Goal: Information Seeking & Learning: Learn about a topic

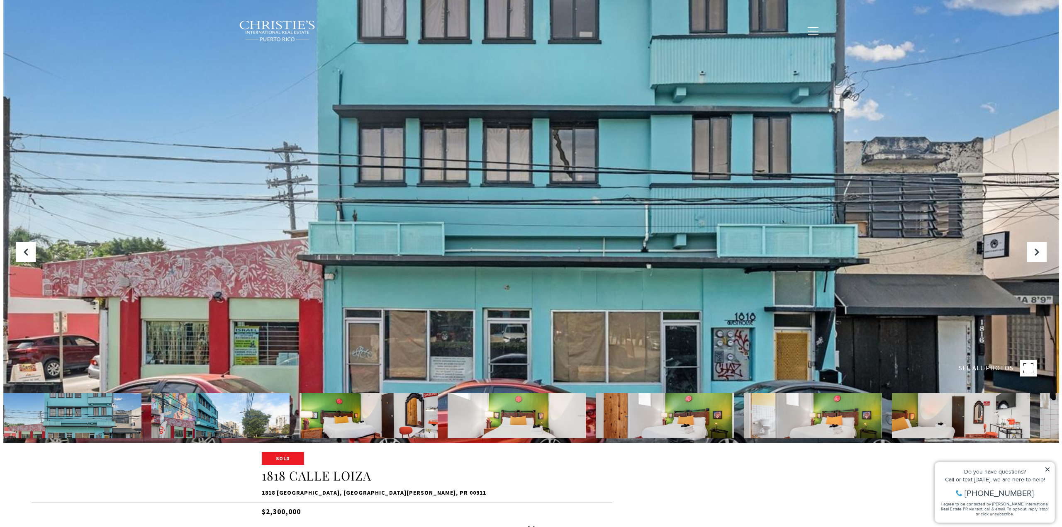
scroll to position [207, 0]
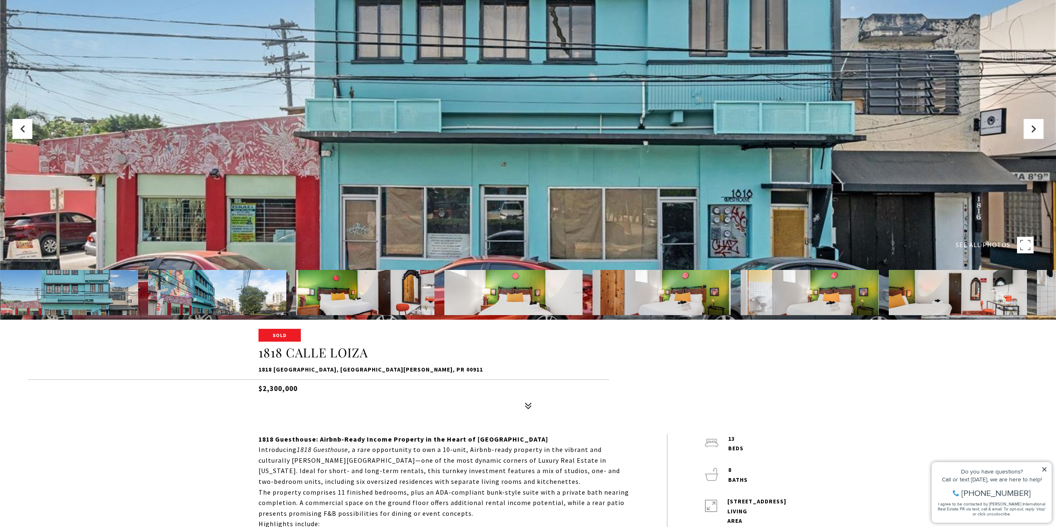
click at [1024, 248] on rect at bounding box center [1025, 245] width 17 height 17
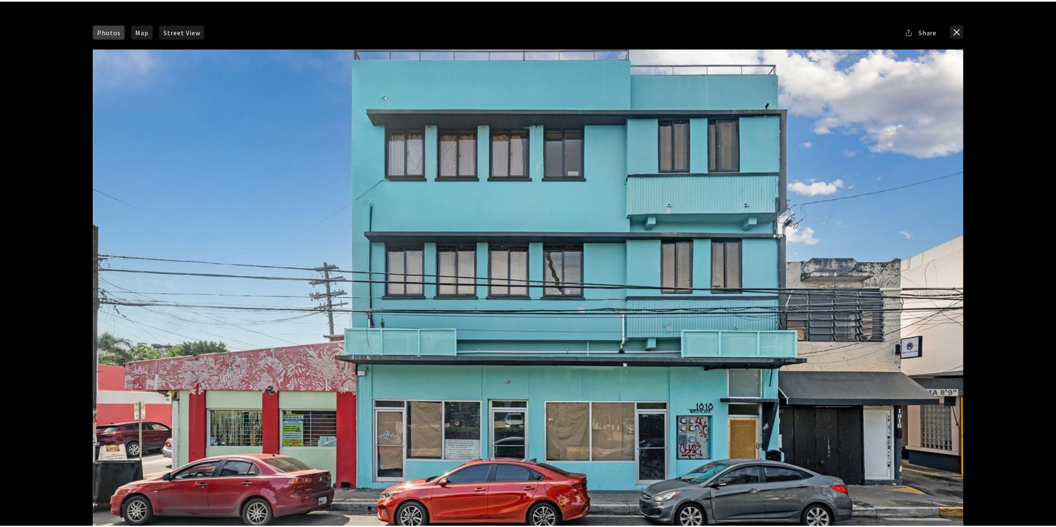
scroll to position [0, 0]
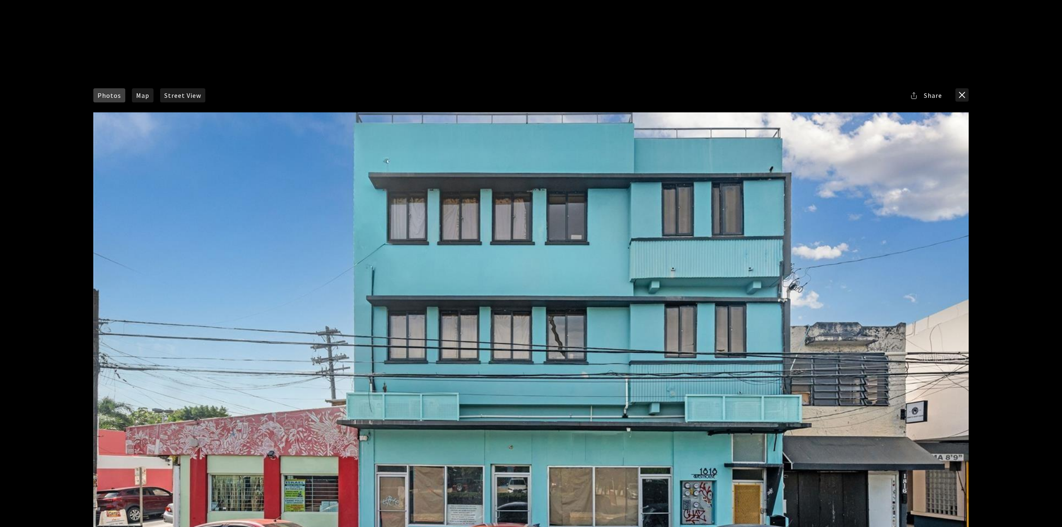
click at [347, 88] on div "Photos Map [GEOGRAPHIC_DATA] Share Facebook Twitter Via Email" at bounding box center [530, 95] width 875 height 14
click at [965, 95] on button "close modal" at bounding box center [961, 94] width 13 height 13
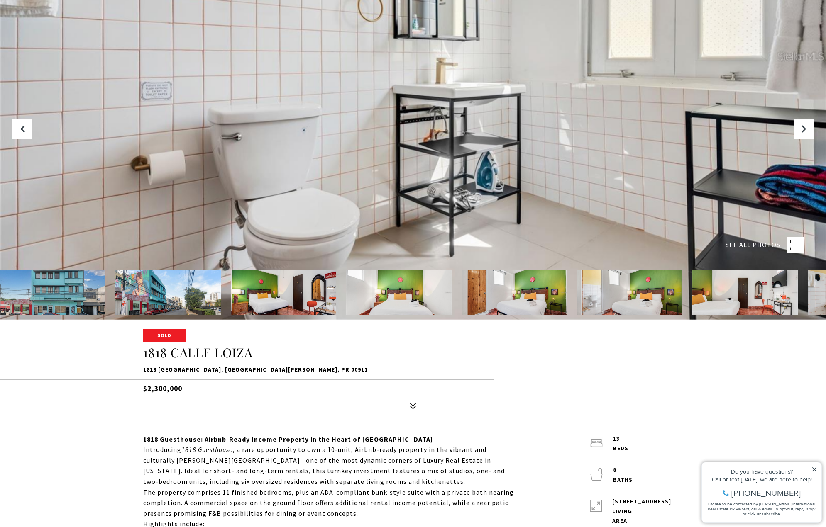
click at [95, 284] on img at bounding box center [52, 292] width 105 height 45
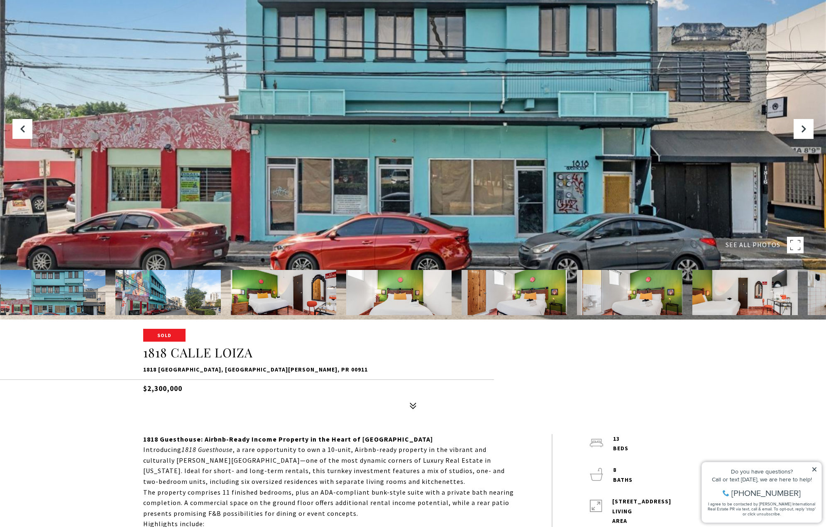
click at [500, 180] on div at bounding box center [413, 56] width 826 height 527
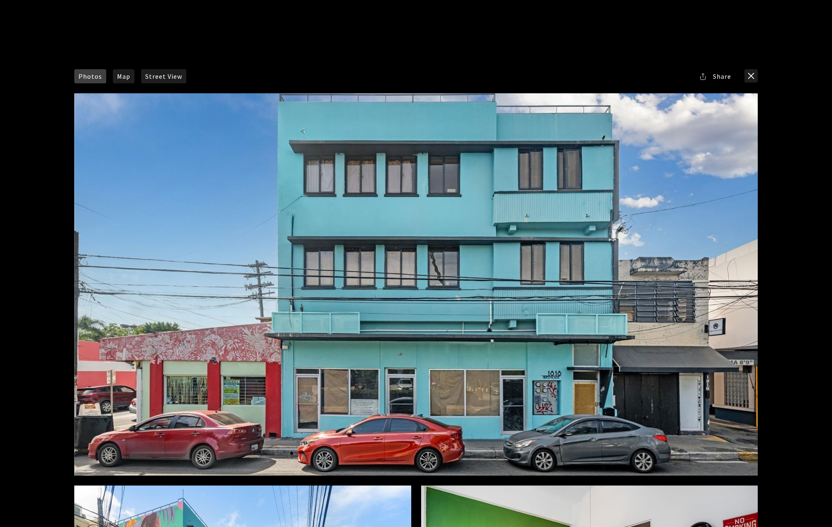
drag, startPoint x: 501, startPoint y: 185, endPoint x: 398, endPoint y: 310, distance: 161.2
click at [398, 310] on div at bounding box center [415, 284] width 683 height 383
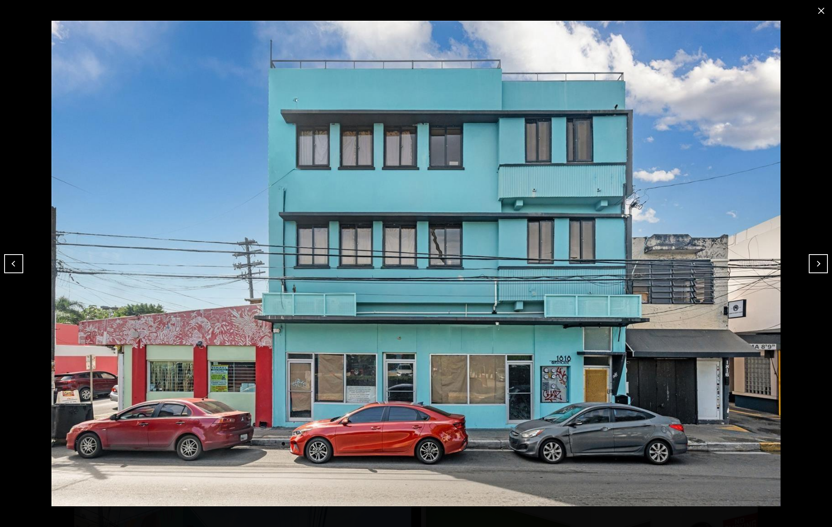
click at [398, 310] on img at bounding box center [416, 264] width 790 height 486
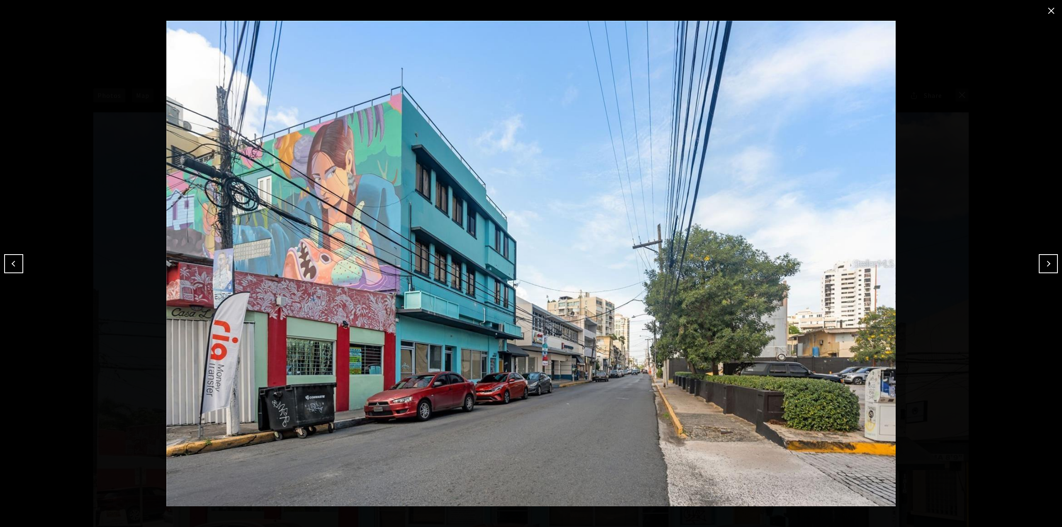
click at [292, 10] on div at bounding box center [531, 263] width 1062 height 527
click at [1048, 12] on button "close modal" at bounding box center [1051, 10] width 13 height 13
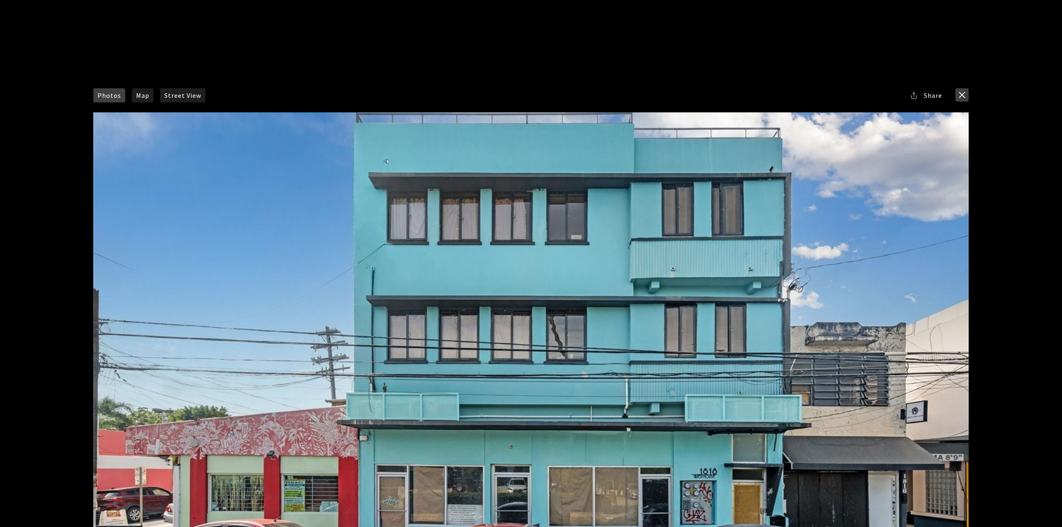
click at [960, 95] on button "close modal" at bounding box center [961, 94] width 13 height 13
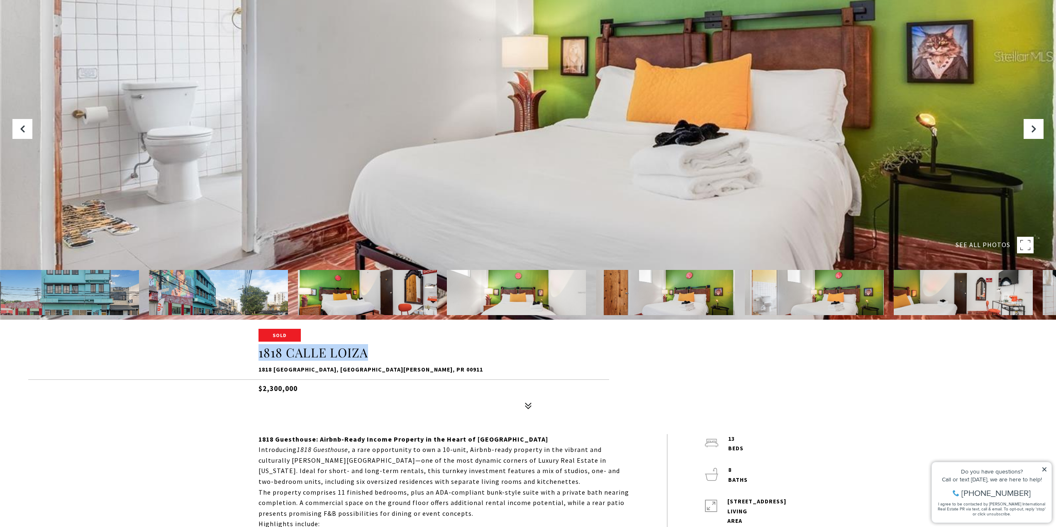
drag, startPoint x: 257, startPoint y: 353, endPoint x: 422, endPoint y: 354, distance: 165.1
click at [422, 354] on div "Sold 1818 [STREET_ADDRESS][PERSON_NAME] $2,300,000" at bounding box center [528, 372] width 581 height 84
copy h1 "1818 CALLE LOIZA"
